Goal: Transaction & Acquisition: Book appointment/travel/reservation

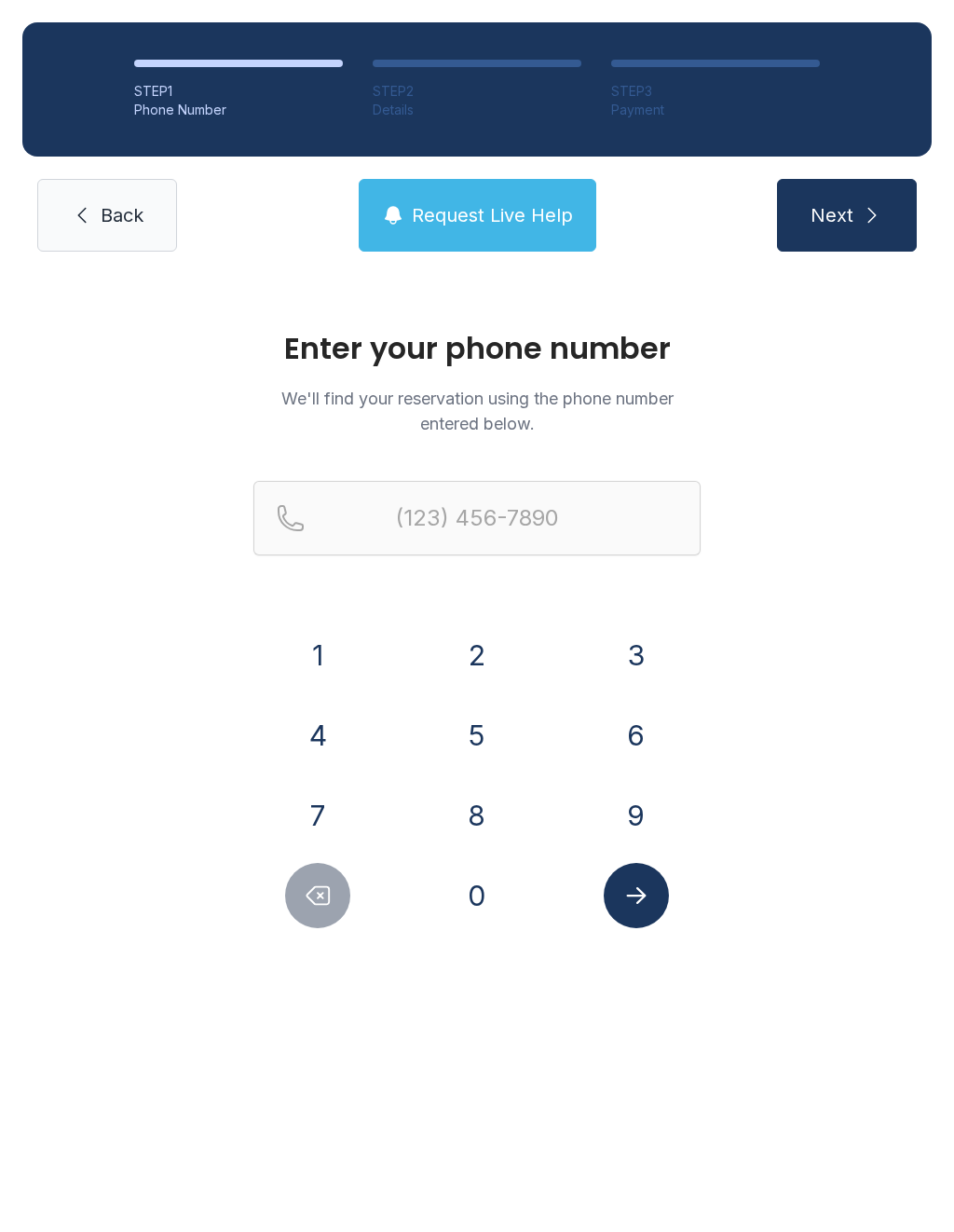
click at [653, 807] on button "9" at bounding box center [637, 816] width 66 height 66
click at [285, 817] on button "7" at bounding box center [318, 816] width 66 height 66
click at [652, 670] on button "3" at bounding box center [637, 655] width 66 height 66
click at [318, 816] on button "7" at bounding box center [318, 816] width 66 height 66
click at [481, 661] on button "2" at bounding box center [477, 655] width 66 height 66
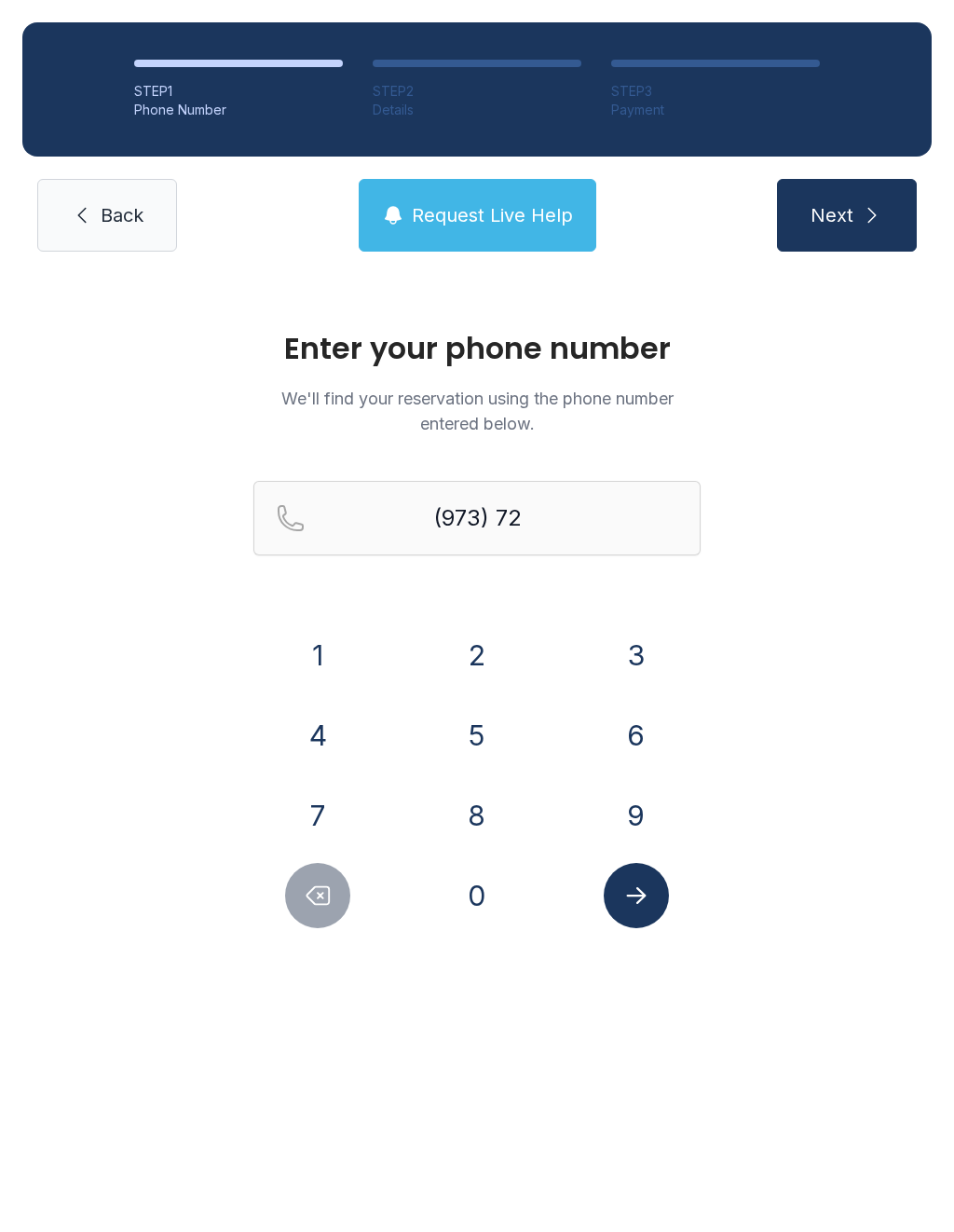
click at [479, 652] on button "2" at bounding box center [477, 655] width 66 height 66
click at [653, 651] on button "3" at bounding box center [637, 655] width 66 height 66
click at [451, 640] on button "2" at bounding box center [477, 655] width 66 height 66
click at [645, 800] on button "9" at bounding box center [637, 816] width 66 height 66
click at [667, 899] on button "Submit lookup form" at bounding box center [637, 895] width 66 height 66
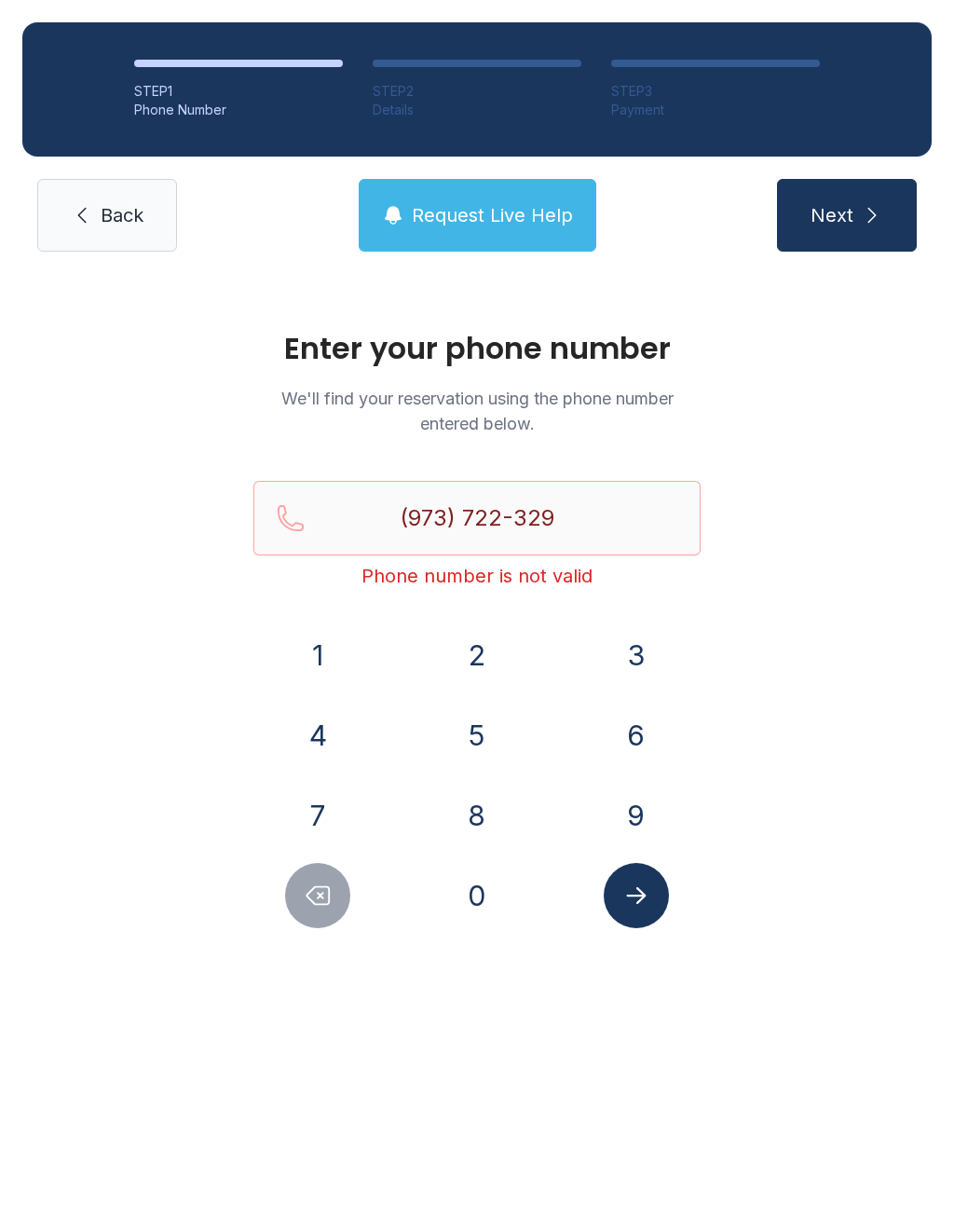
click at [487, 837] on button "8" at bounding box center [477, 816] width 66 height 66
click at [640, 915] on button "Submit lookup form" at bounding box center [637, 895] width 66 height 66
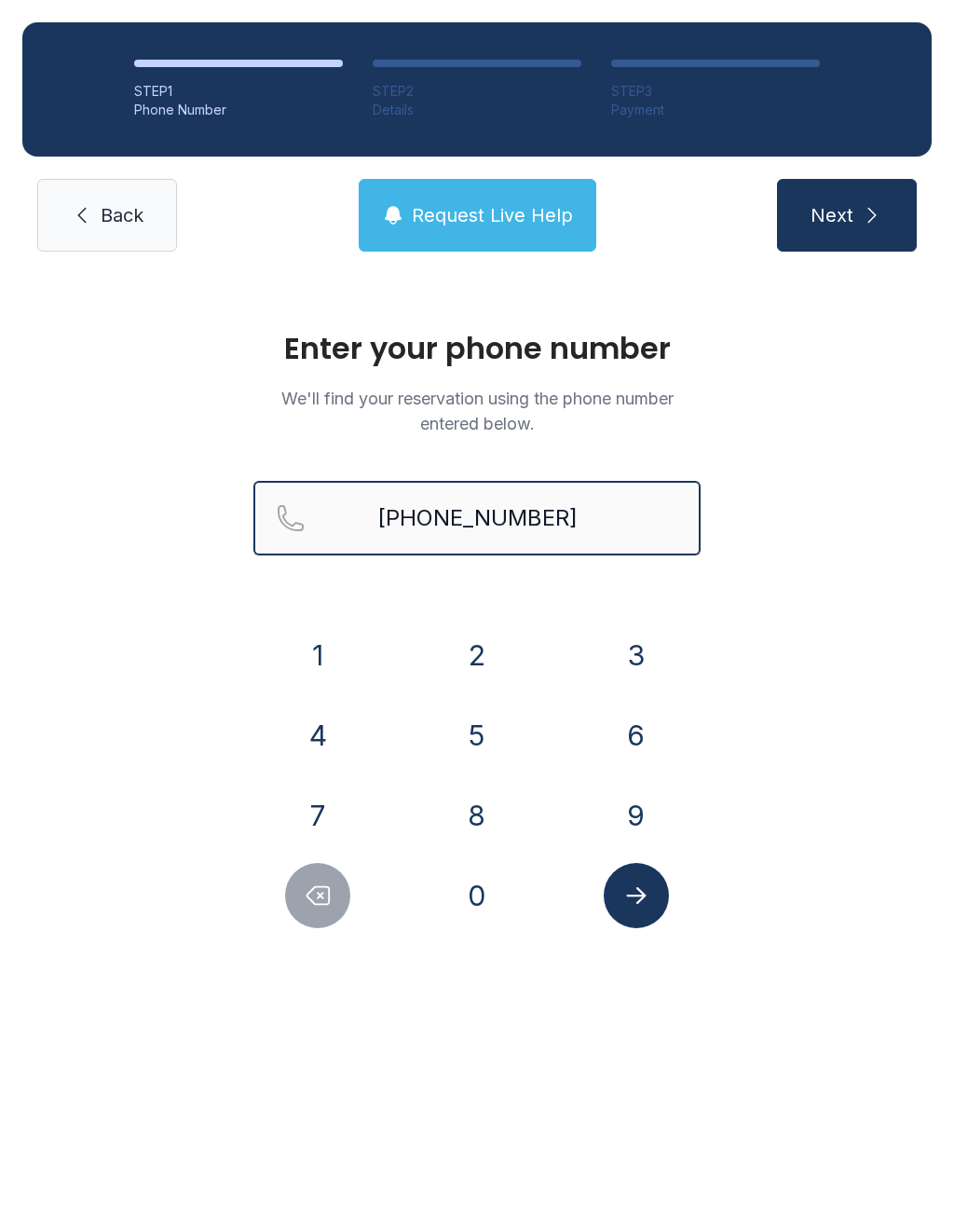
click at [506, 526] on input "[PHONE_NUMBER]" at bounding box center [477, 518] width 447 height 75
click at [506, 525] on input "[PHONE_NUMBER]" at bounding box center [477, 518] width 447 height 75
click at [496, 522] on input "[PHONE_NUMBER]" at bounding box center [477, 518] width 447 height 75
click at [634, 732] on button "6" at bounding box center [637, 735] width 66 height 66
click at [467, 736] on button "5" at bounding box center [477, 735] width 66 height 66
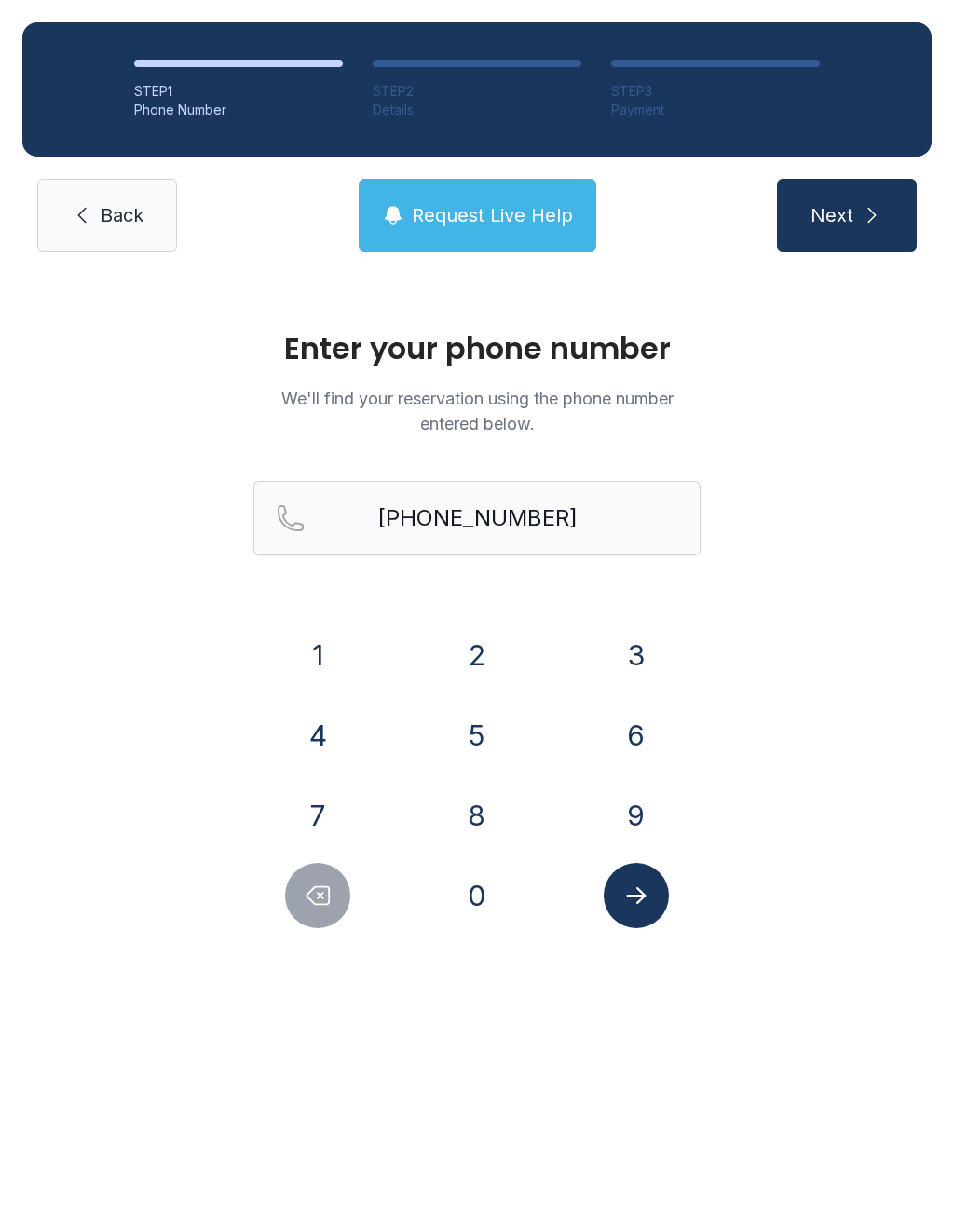
click at [334, 630] on button "1" at bounding box center [318, 655] width 66 height 66
click at [627, 907] on icon "Submit lookup form" at bounding box center [636, 895] width 28 height 28
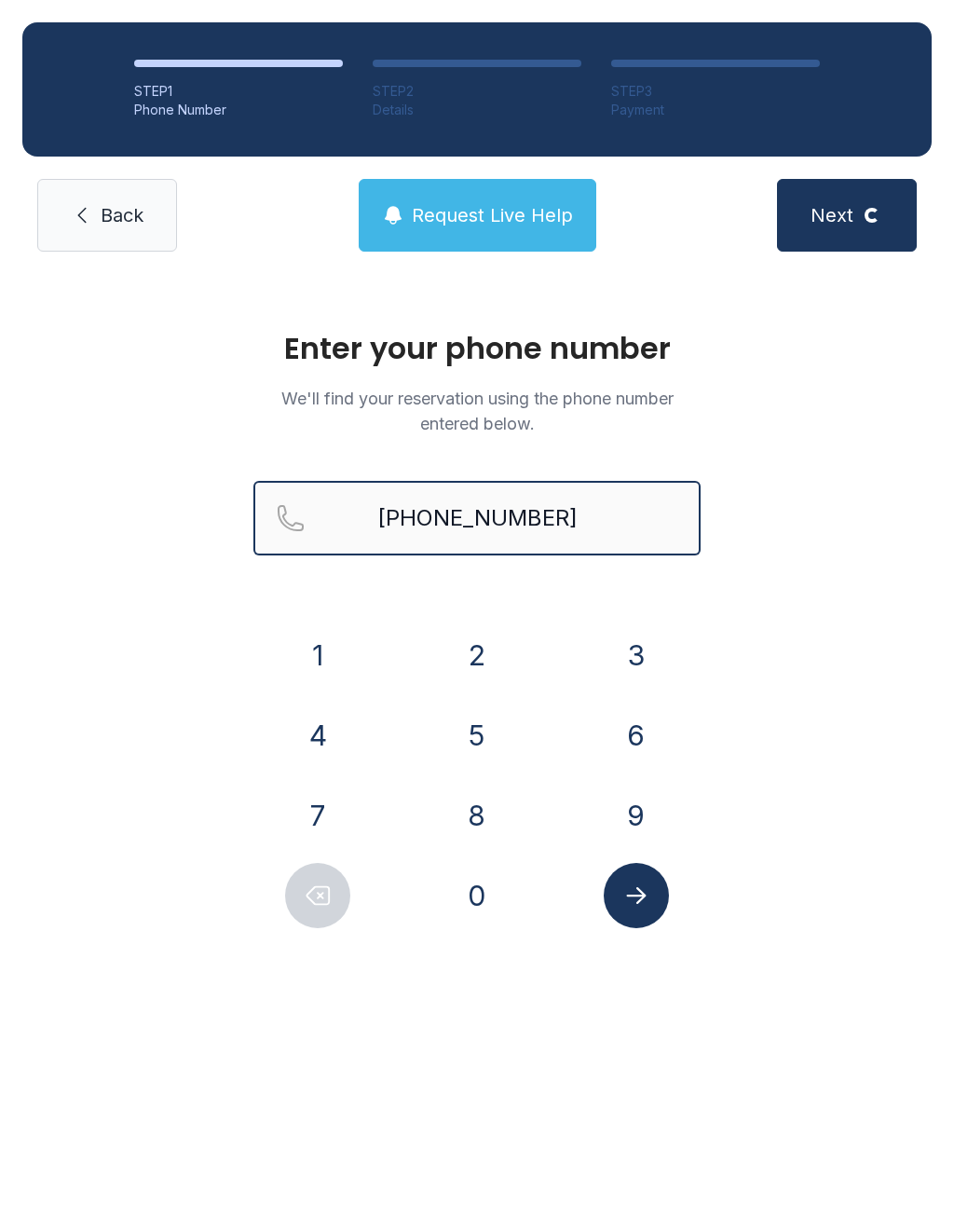
click at [498, 510] on input "[PHONE_NUMBER]" at bounding box center [477, 518] width 447 height 75
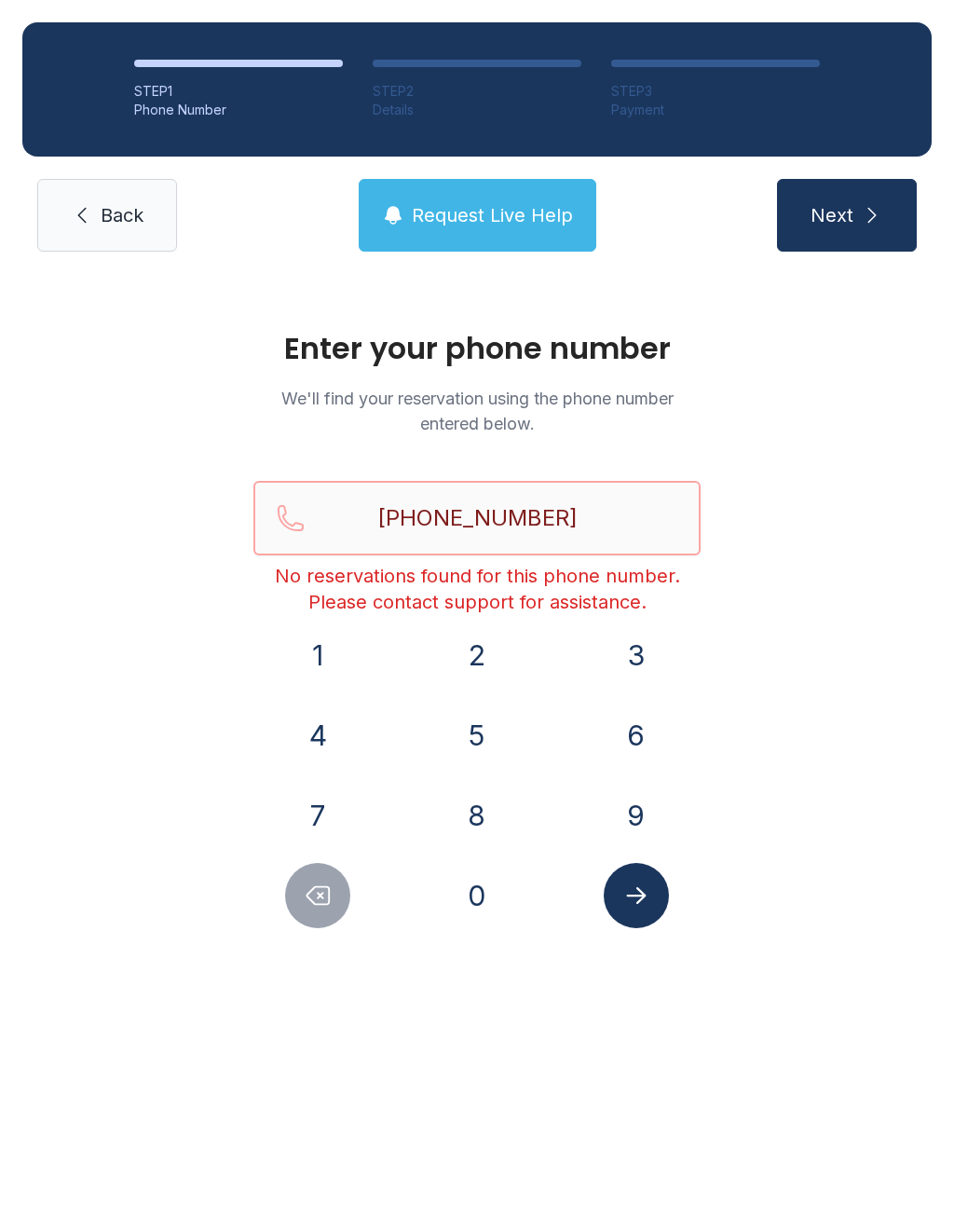
click at [454, 524] on input "[PHONE_NUMBER]" at bounding box center [477, 518] width 447 height 75
click at [454, 523] on input "[PHONE_NUMBER]" at bounding box center [477, 518] width 447 height 75
click at [437, 530] on input "[PHONE_NUMBER]" at bounding box center [477, 518] width 447 height 75
click at [615, 729] on button "6" at bounding box center [637, 735] width 66 height 66
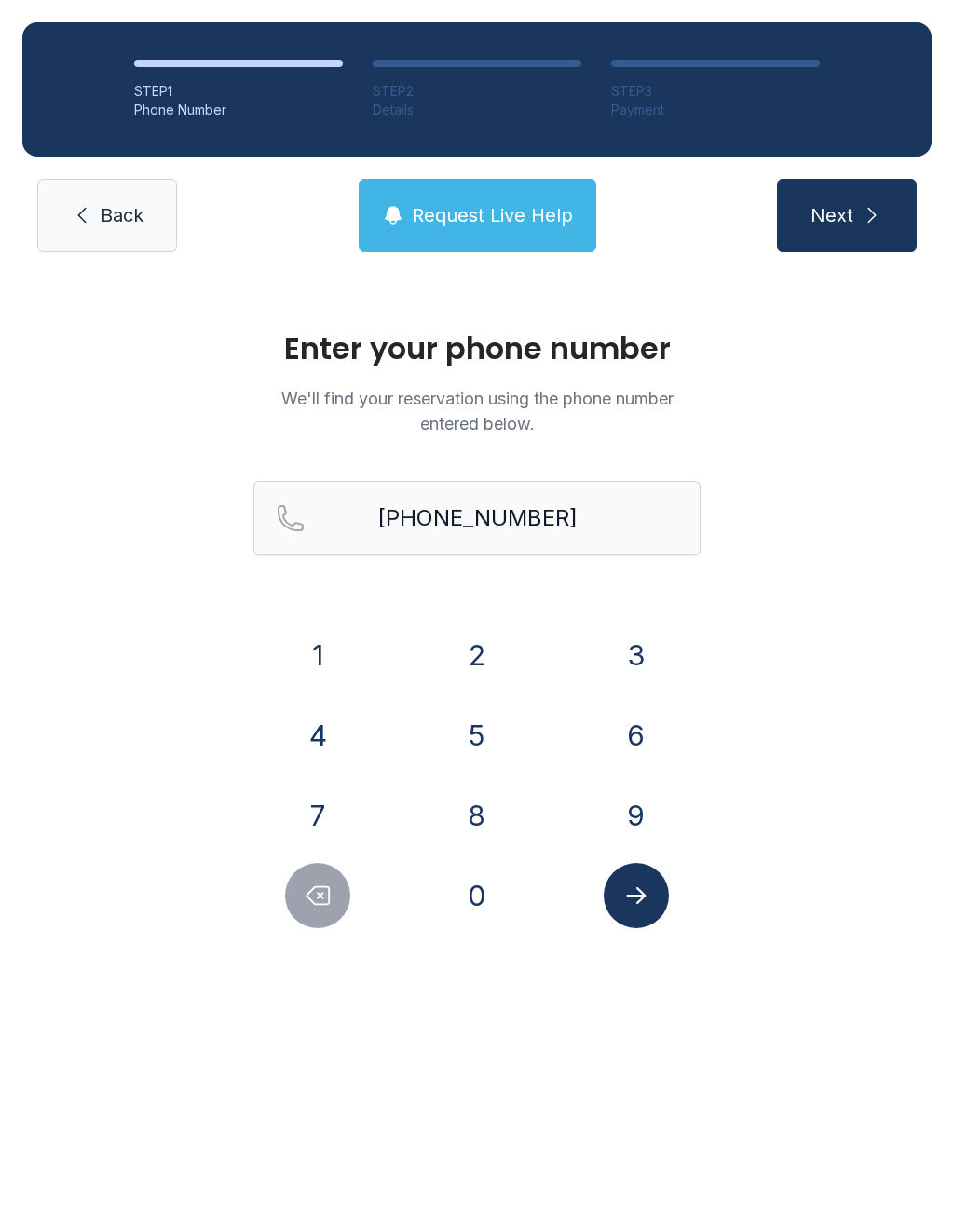
click at [482, 741] on button "5" at bounding box center [477, 735] width 66 height 66
click at [627, 729] on button "6" at bounding box center [637, 735] width 66 height 66
click at [629, 739] on button "6" at bounding box center [637, 735] width 66 height 66
click at [477, 726] on button "5" at bounding box center [477, 735] width 66 height 66
click at [654, 732] on button "6" at bounding box center [637, 735] width 66 height 66
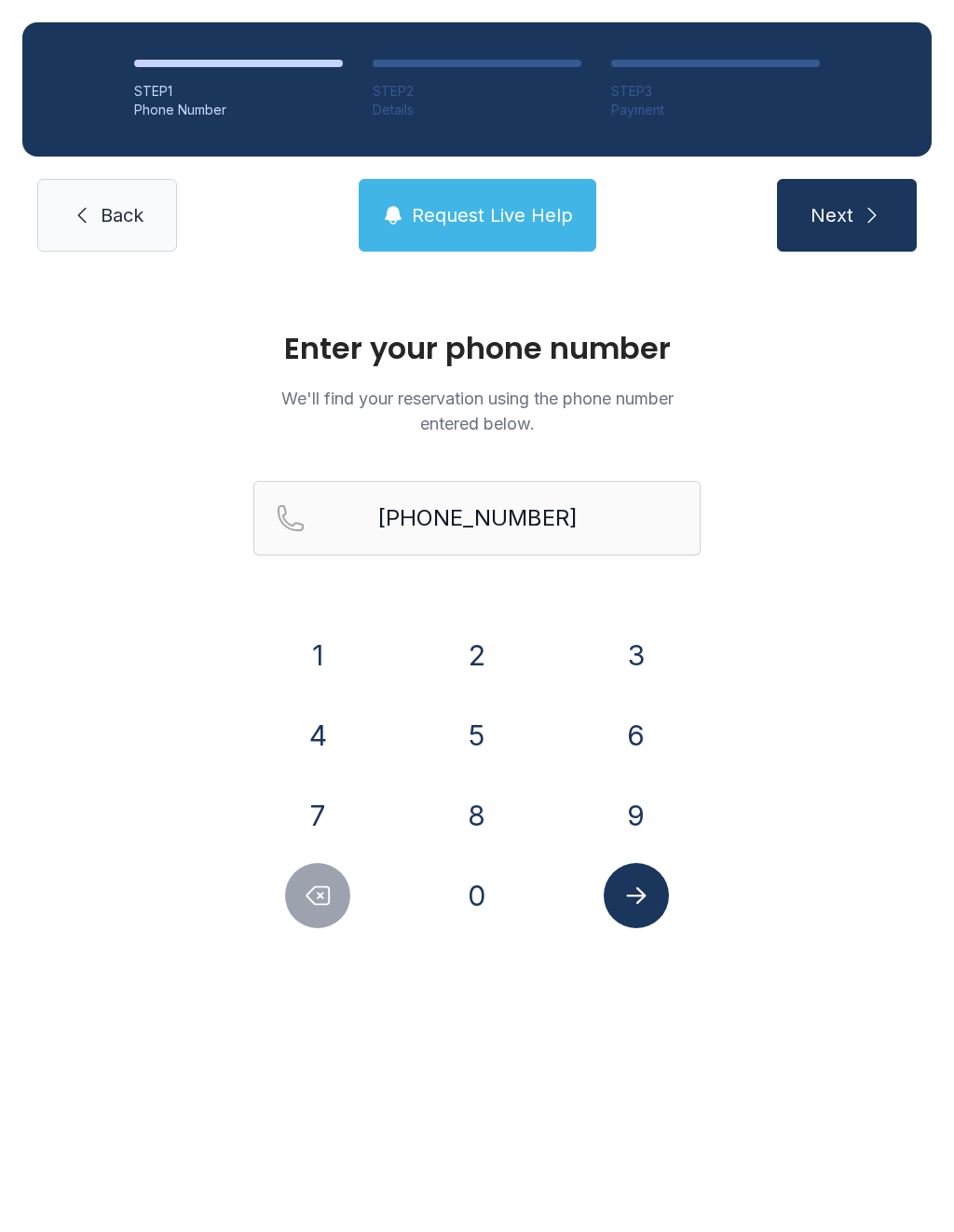
click at [320, 871] on button "Delete number" at bounding box center [318, 895] width 66 height 66
click at [320, 870] on button "Delete number" at bounding box center [318, 895] width 66 height 66
click at [312, 905] on icon "Delete number" at bounding box center [318, 895] width 28 height 28
click at [312, 904] on icon "Delete number" at bounding box center [318, 895] width 28 height 28
click at [307, 900] on icon "Delete number" at bounding box center [318, 895] width 28 height 28
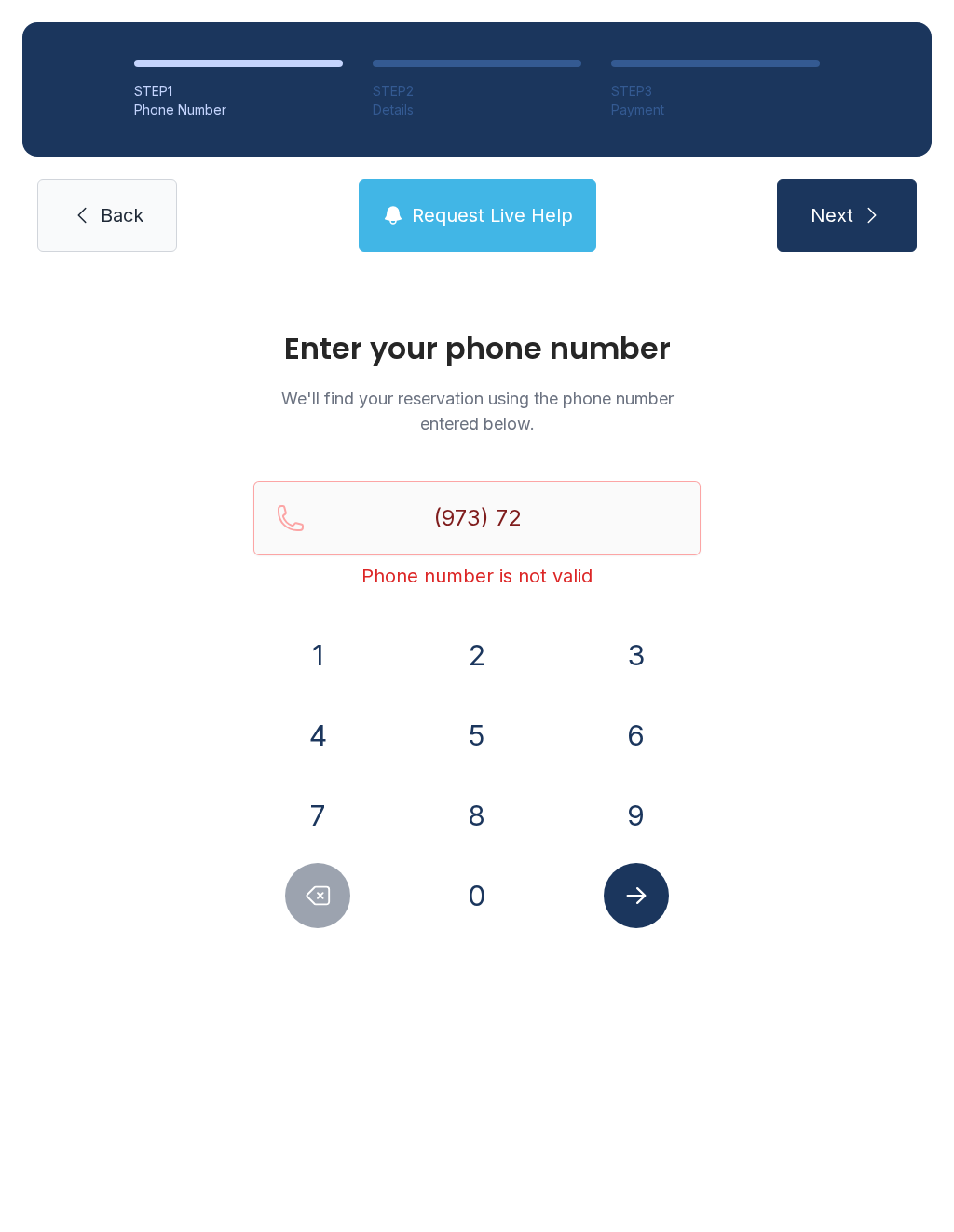
click at [307, 899] on icon "Delete number" at bounding box center [318, 895] width 28 height 28
click at [306, 894] on icon "Delete number" at bounding box center [318, 895] width 28 height 28
click at [318, 892] on icon "Delete number" at bounding box center [318, 896] width 23 height 18
type input "(9"
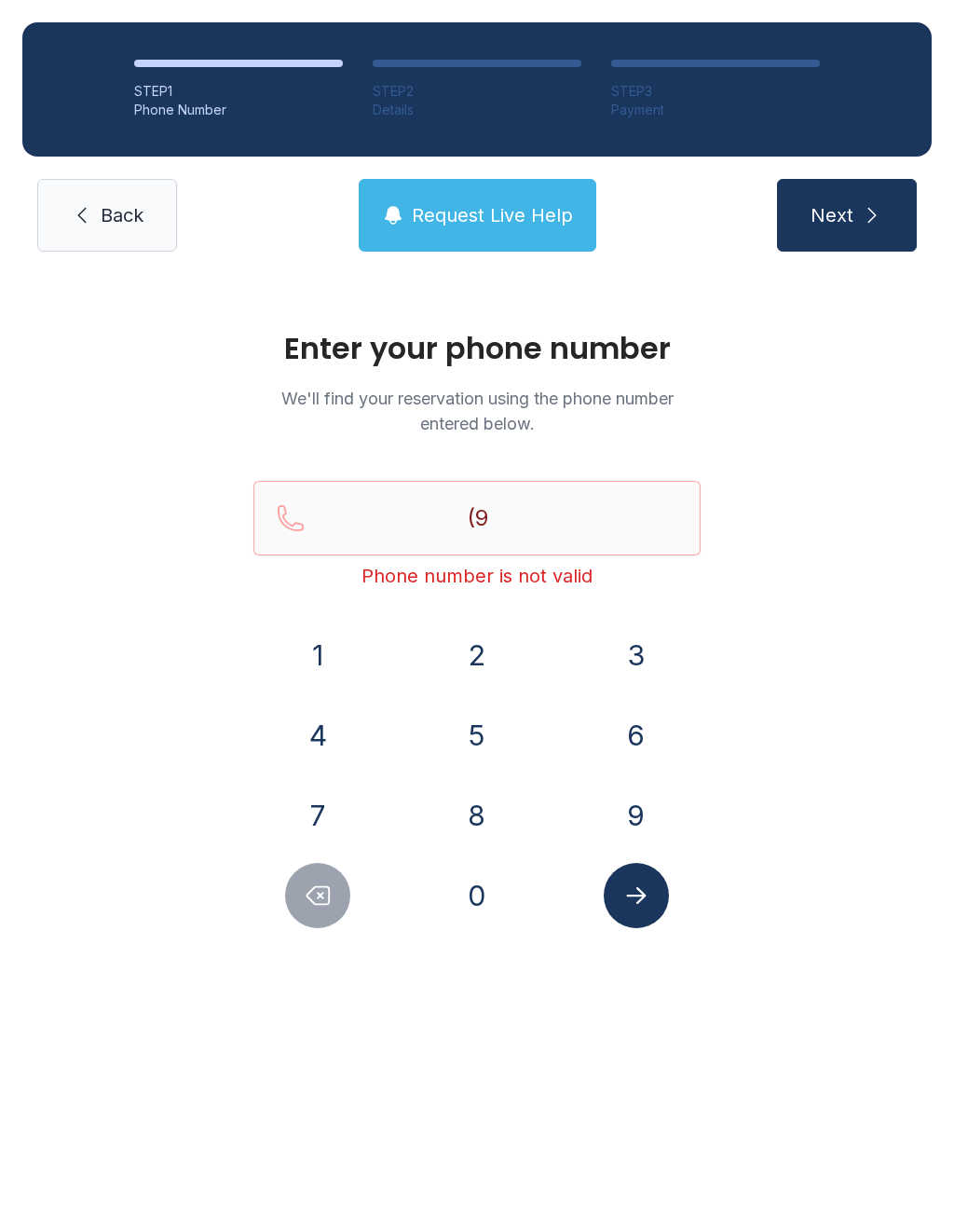
click at [317, 892] on icon "Delete number" at bounding box center [318, 895] width 28 height 28
click at [310, 903] on icon "Delete number" at bounding box center [318, 895] width 28 height 28
click at [649, 734] on button "6" at bounding box center [637, 735] width 66 height 66
click at [478, 745] on button "5" at bounding box center [477, 735] width 66 height 66
click at [339, 652] on button "1" at bounding box center [318, 655] width 66 height 66
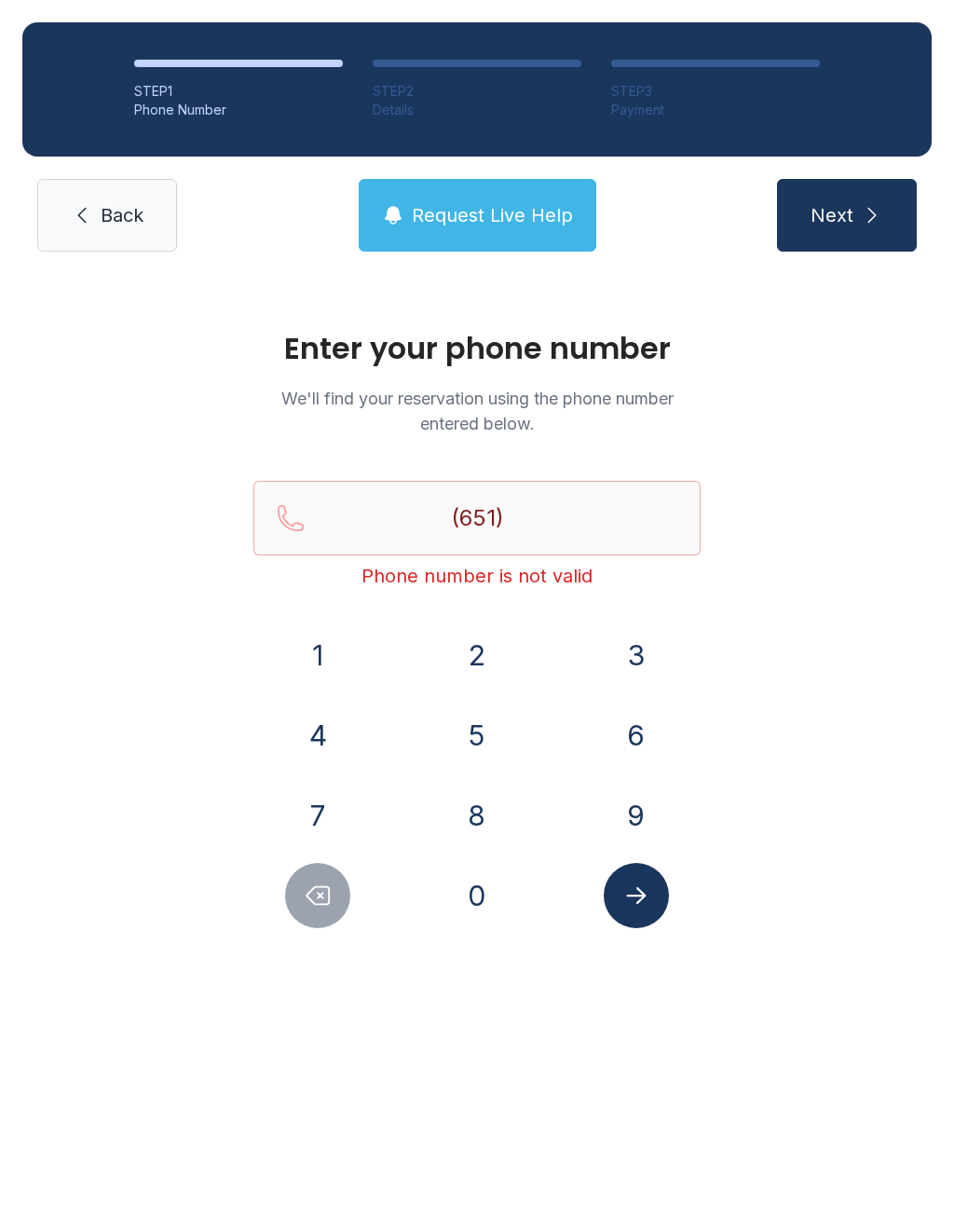
click at [321, 734] on button "4" at bounding box center [318, 735] width 66 height 66
click at [322, 817] on button "7" at bounding box center [318, 816] width 66 height 66
click at [476, 657] on button "2" at bounding box center [477, 655] width 66 height 66
click at [307, 663] on button "1" at bounding box center [318, 655] width 66 height 66
click at [483, 906] on button "0" at bounding box center [477, 895] width 66 height 66
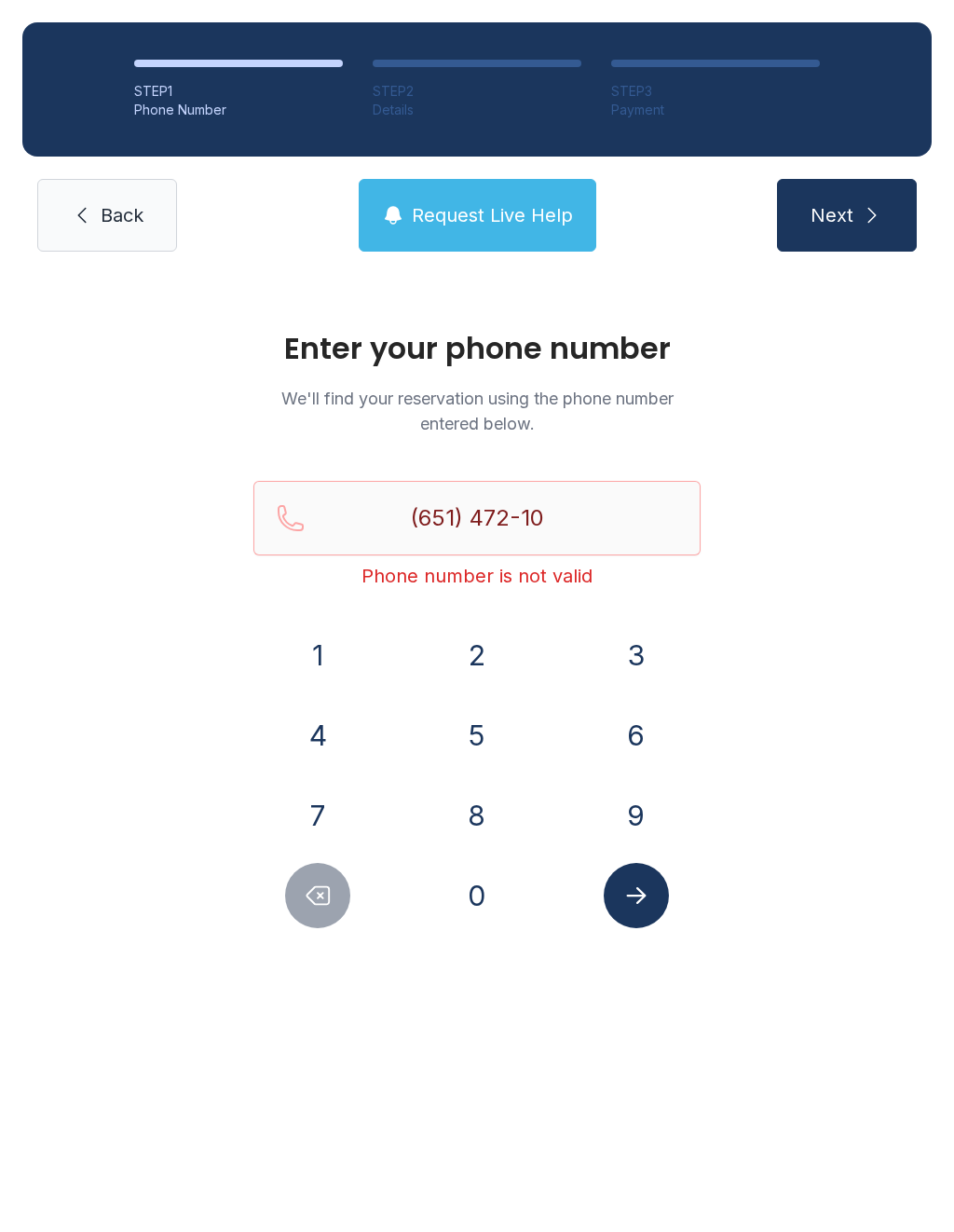
click at [321, 662] on button "1" at bounding box center [318, 655] width 66 height 66
click at [640, 642] on button "3" at bounding box center [637, 655] width 66 height 66
type input "[PHONE_NUMBER]"
click at [872, 213] on icon "submit" at bounding box center [873, 215] width 8 height 15
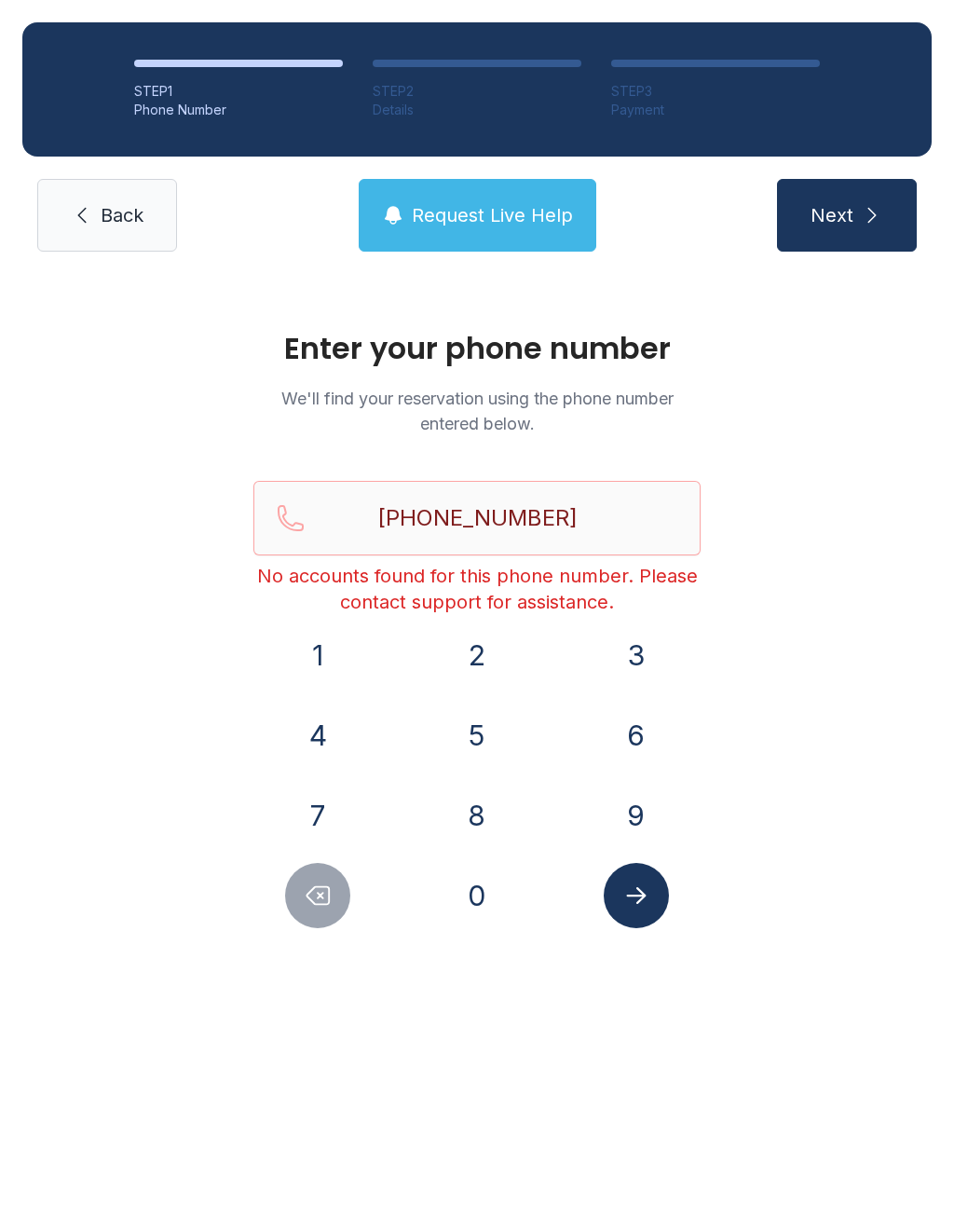
click at [107, 207] on span "Back" at bounding box center [121, 216] width 43 height 26
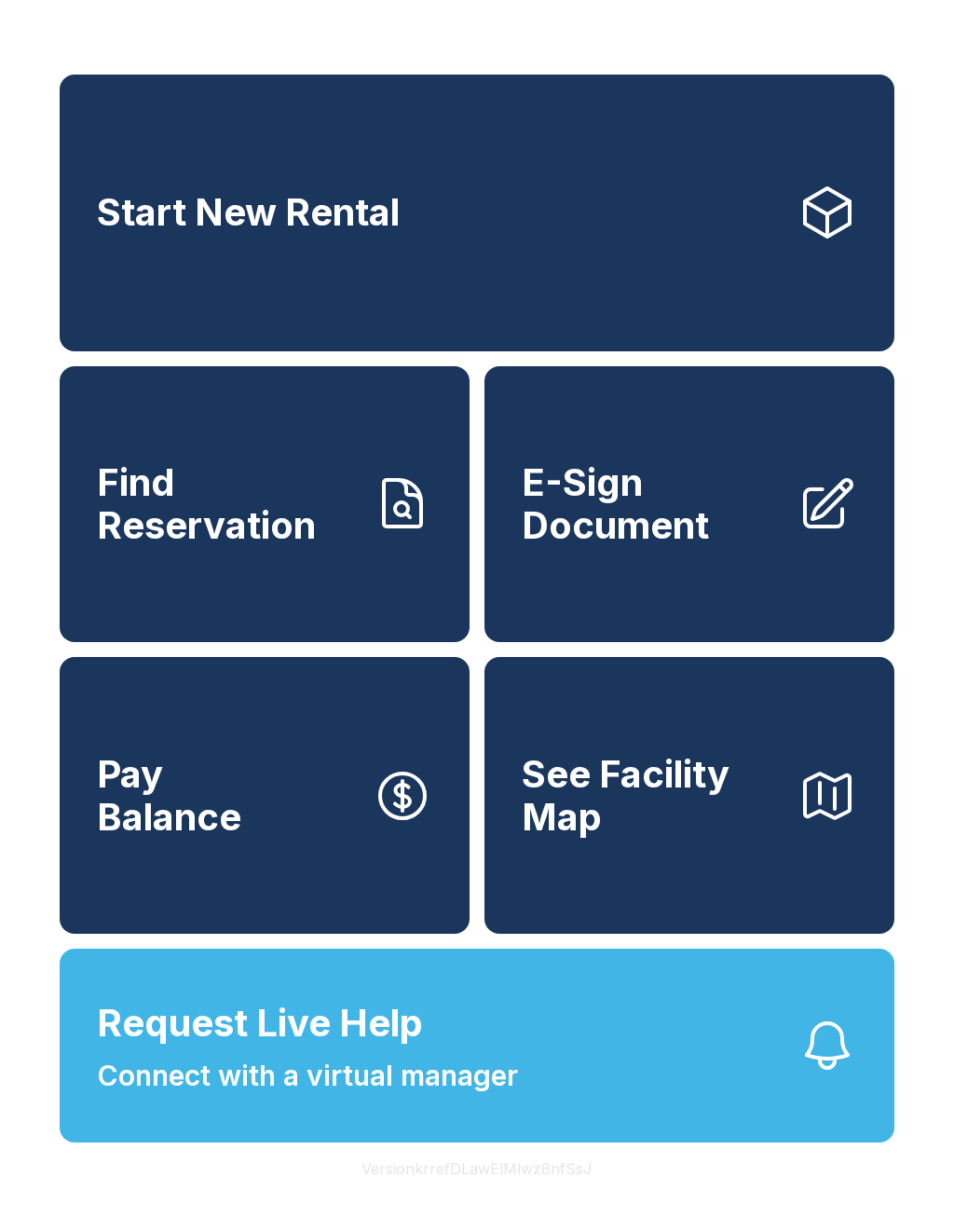
click at [316, 211] on span "Start New Rental" at bounding box center [248, 212] width 303 height 43
